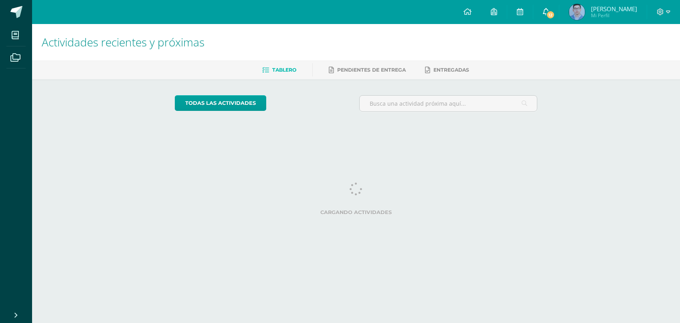
click at [553, 22] on link "12" at bounding box center [546, 12] width 26 height 24
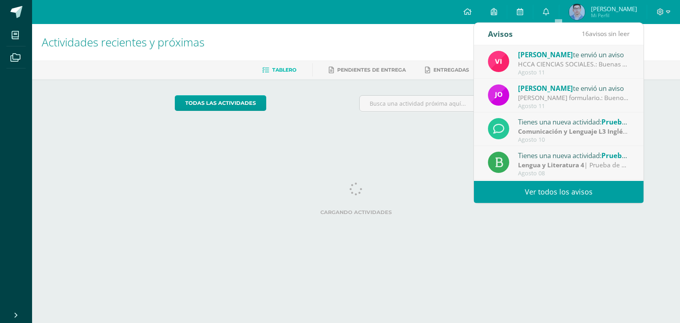
click at [582, 193] on link "Ver todos los avisos" at bounding box center [558, 192] width 169 height 22
click at [344, 126] on div "todas las Actividades No tienes actividades Échale un vistazo a los demás perío…" at bounding box center [356, 106] width 395 height 55
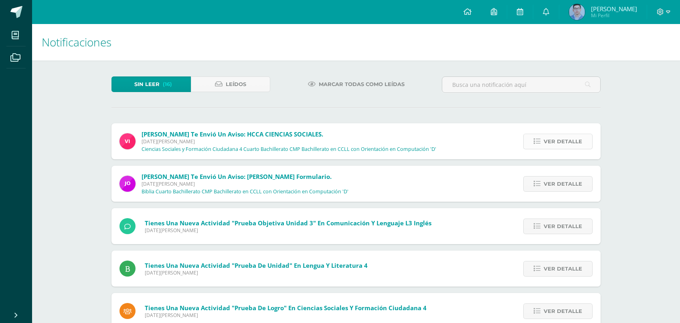
click at [540, 138] on icon at bounding box center [536, 141] width 7 height 7
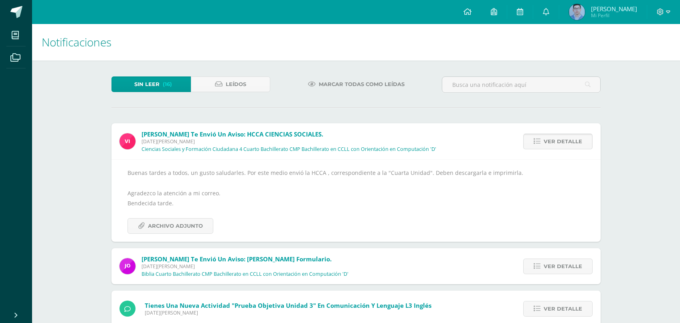
click at [545, 134] on link "Ver detalle" at bounding box center [557, 142] width 69 height 16
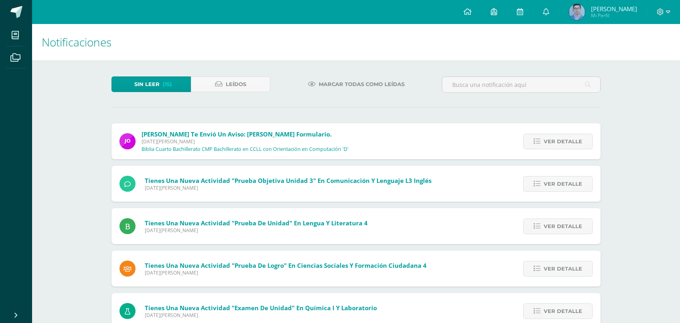
click at [545, 134] on span "Ver detalle" at bounding box center [562, 141] width 38 height 15
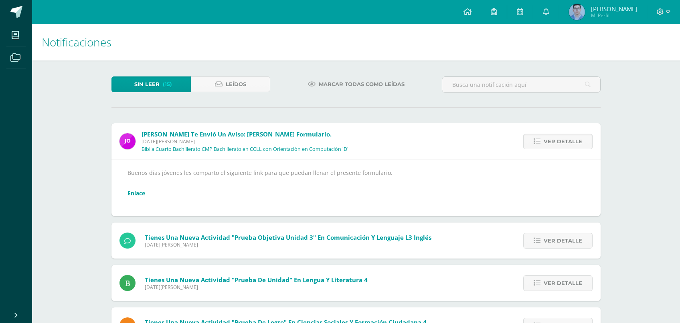
click at [133, 190] on link "Enlace" at bounding box center [136, 194] width 18 height 8
click at [541, 134] on link "Ver detalle" at bounding box center [557, 142] width 69 height 16
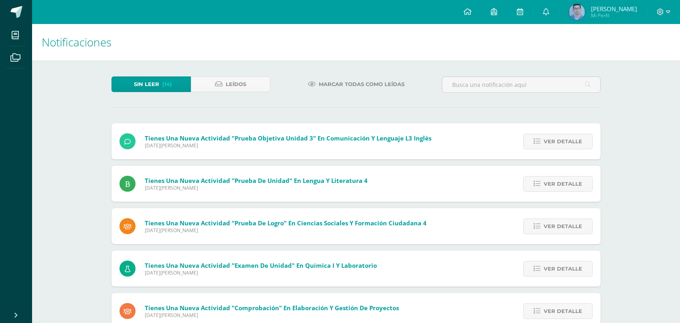
click at [549, 123] on div "Ver detalle" at bounding box center [555, 141] width 89 height 36
click at [551, 134] on span "Ver detalle" at bounding box center [562, 141] width 38 height 15
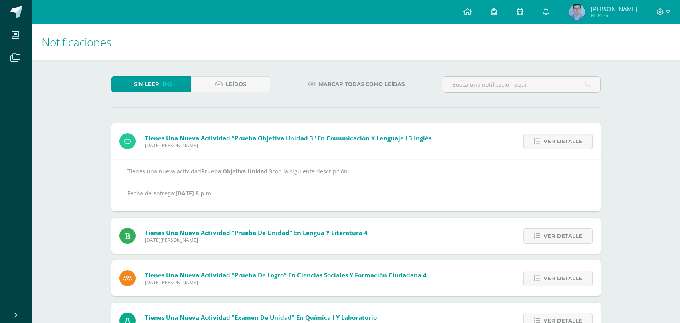
click at [551, 134] on span "Ver detalle" at bounding box center [562, 141] width 38 height 15
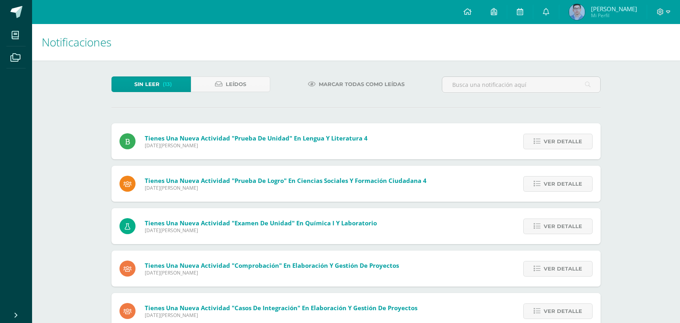
click at [551, 134] on span "Ver detalle" at bounding box center [562, 141] width 38 height 15
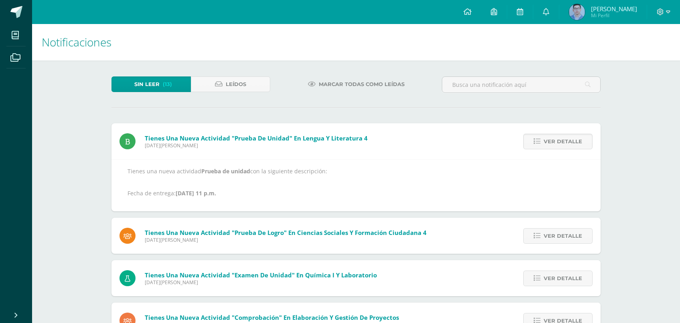
click at [551, 134] on span "Ver detalle" at bounding box center [562, 141] width 38 height 15
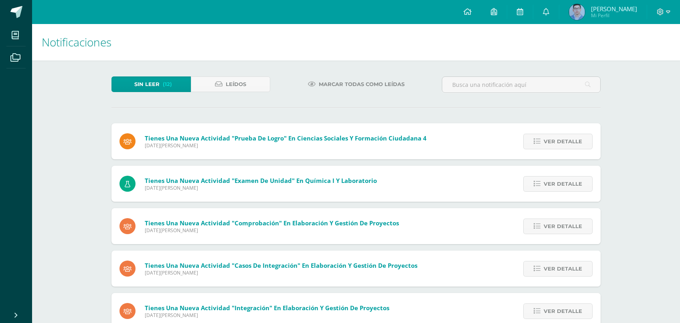
click at [551, 134] on span "Ver detalle" at bounding box center [562, 141] width 38 height 15
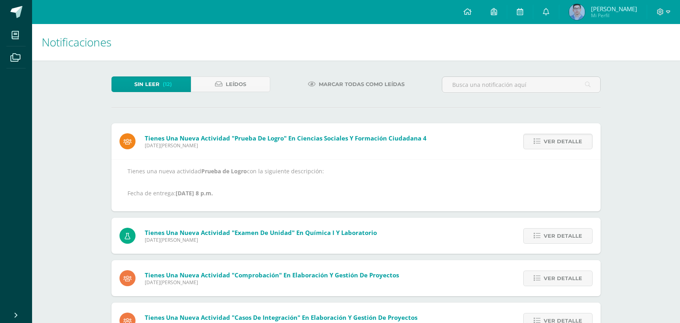
click at [551, 134] on span "Ver detalle" at bounding box center [562, 141] width 38 height 15
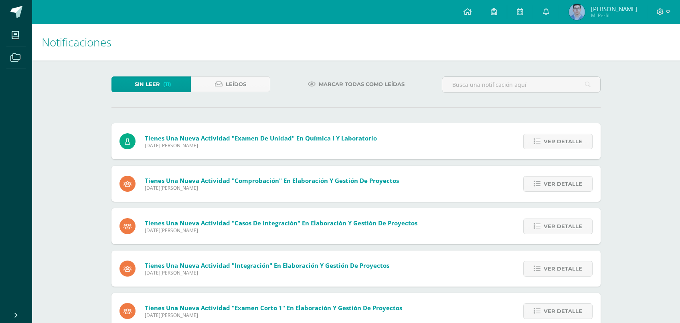
click at [551, 134] on span "Ver detalle" at bounding box center [562, 141] width 38 height 15
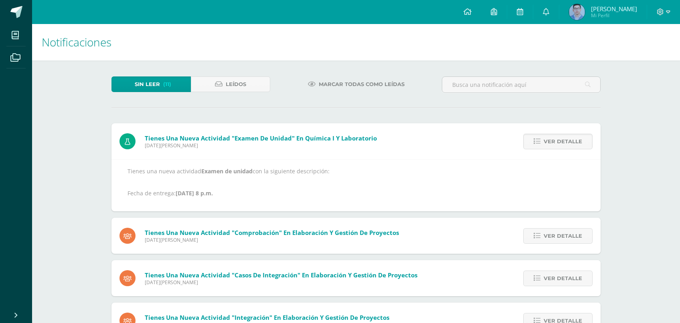
click at [551, 134] on span "Ver detalle" at bounding box center [562, 141] width 38 height 15
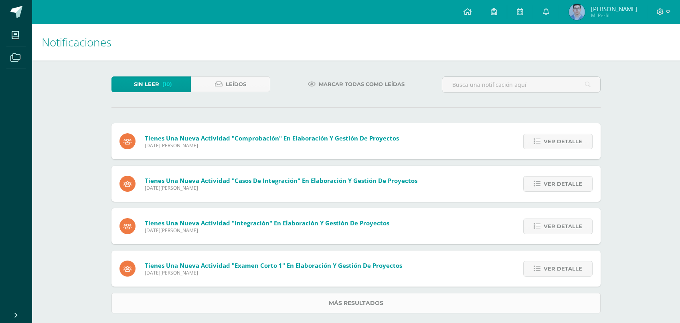
click at [377, 293] on link "Más resultados" at bounding box center [355, 303] width 489 height 20
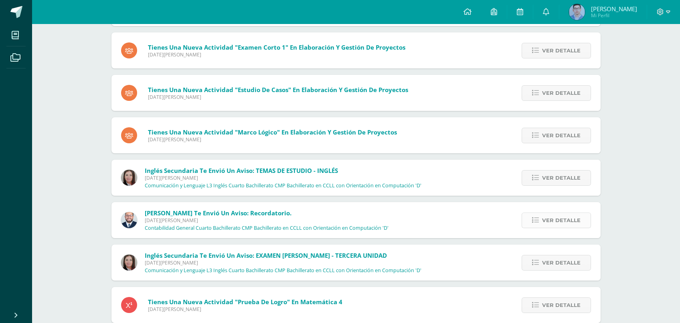
click at [533, 213] on link "Ver detalle" at bounding box center [555, 221] width 69 height 16
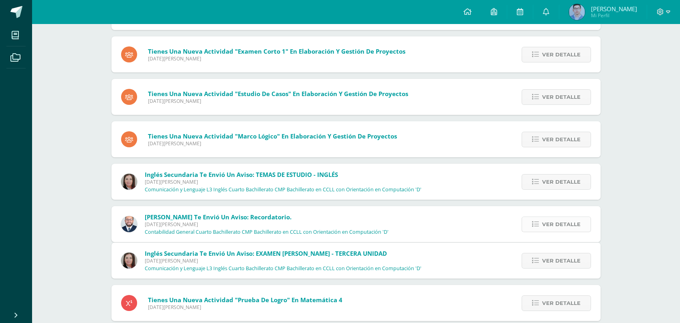
scroll to position [346, 0]
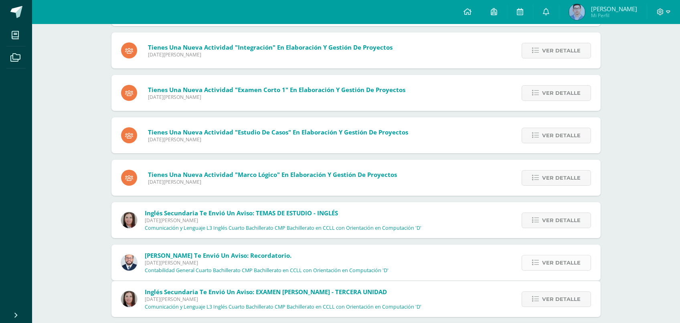
click at [533, 213] on link "Ver detalle" at bounding box center [555, 221] width 69 height 16
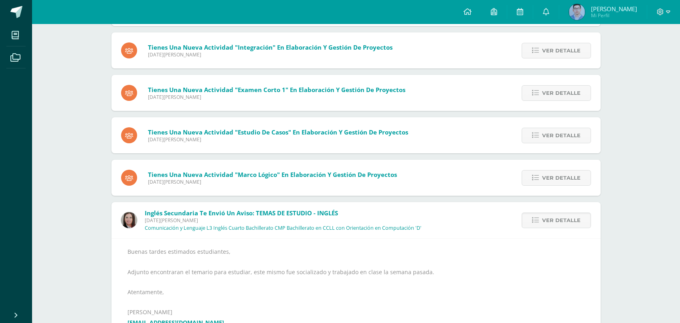
click at [533, 213] on link "Ver detalle" at bounding box center [555, 221] width 69 height 16
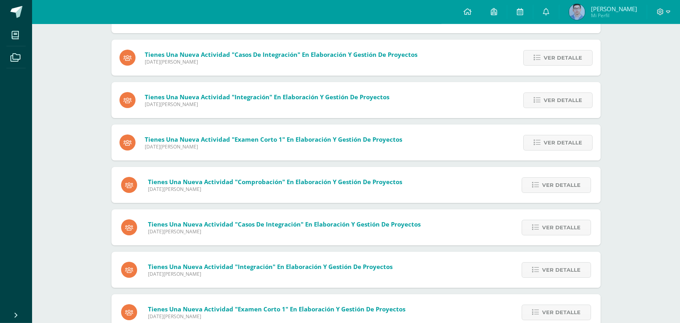
scroll to position [0, 0]
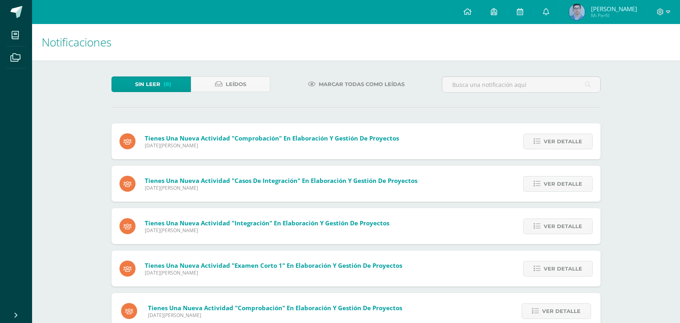
click at [340, 90] on span "Marcar todas como leídas" at bounding box center [362, 84] width 86 height 15
